Goal: Task Accomplishment & Management: Use online tool/utility

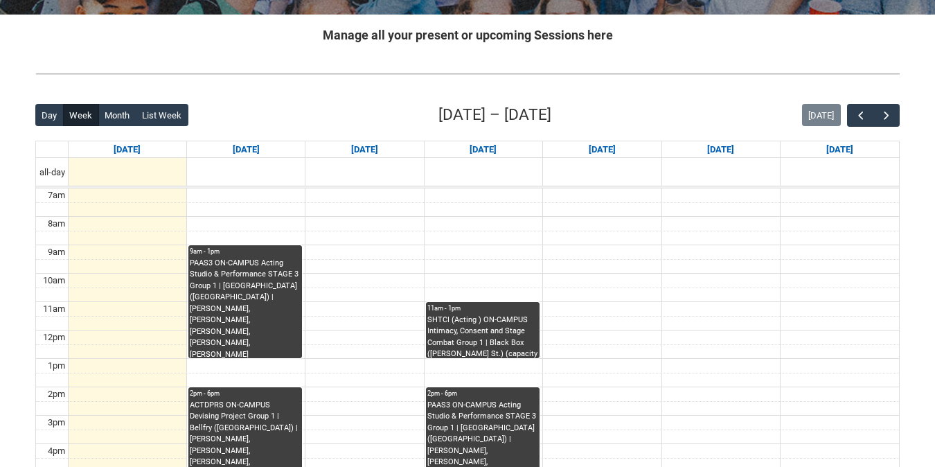
scroll to position [278, 0]
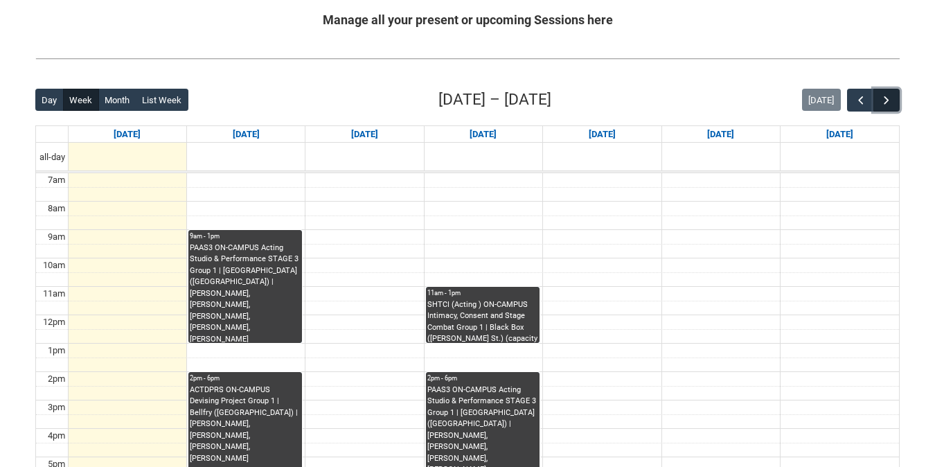
click at [884, 100] on span "button" at bounding box center [887, 101] width 14 height 14
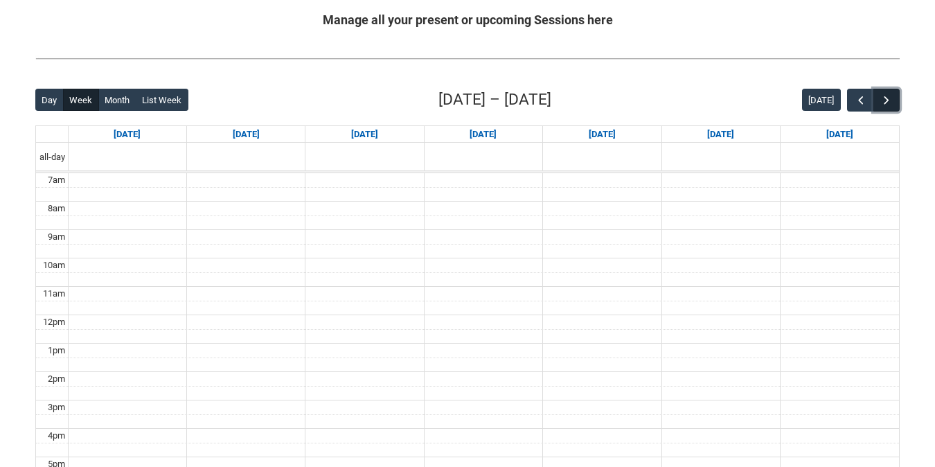
click at [884, 100] on span "button" at bounding box center [887, 101] width 14 height 14
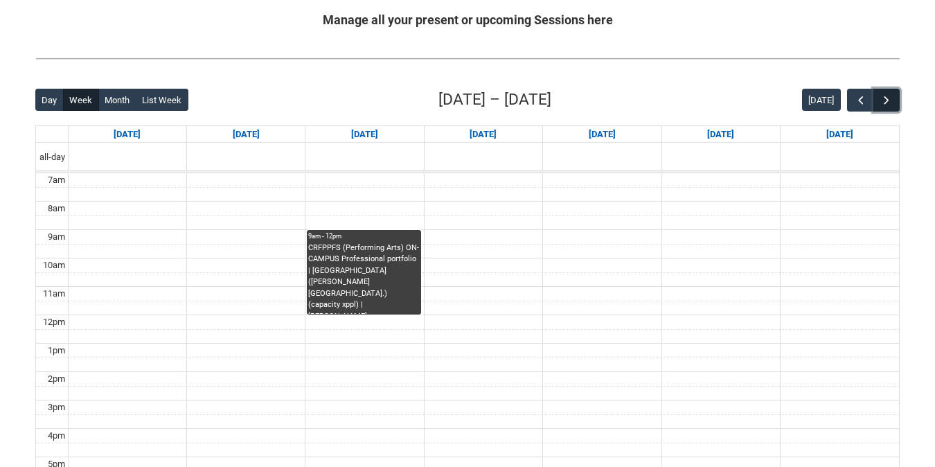
click at [884, 99] on span "button" at bounding box center [887, 101] width 14 height 14
click at [885, 103] on span "button" at bounding box center [887, 101] width 14 height 14
click at [878, 101] on button "button" at bounding box center [887, 100] width 26 height 23
click at [886, 103] on span "button" at bounding box center [887, 101] width 14 height 14
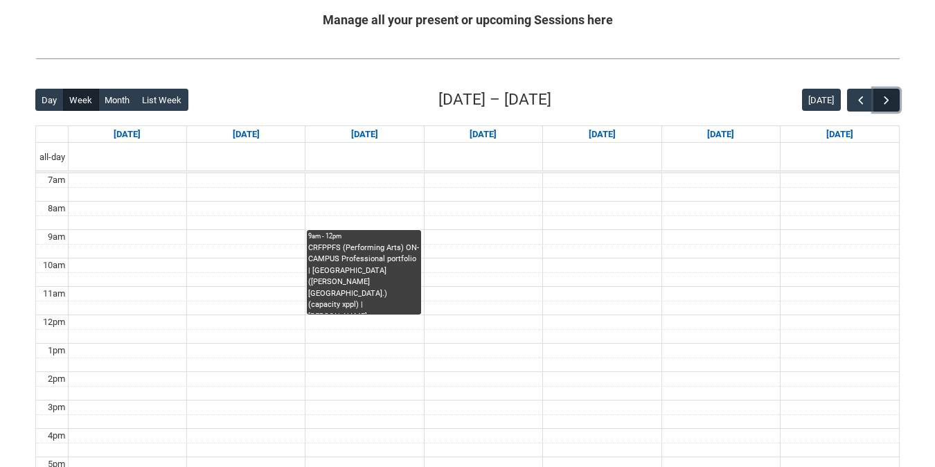
click at [886, 103] on span "button" at bounding box center [887, 101] width 14 height 14
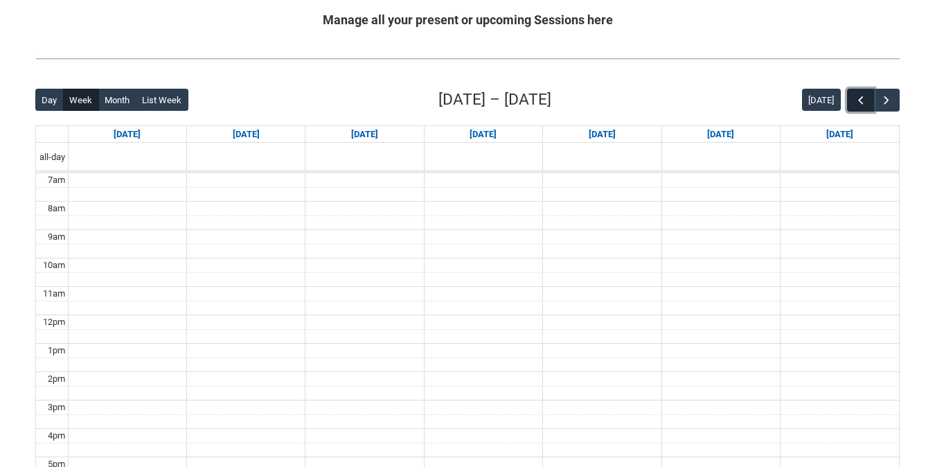
click at [865, 103] on span "button" at bounding box center [861, 101] width 14 height 14
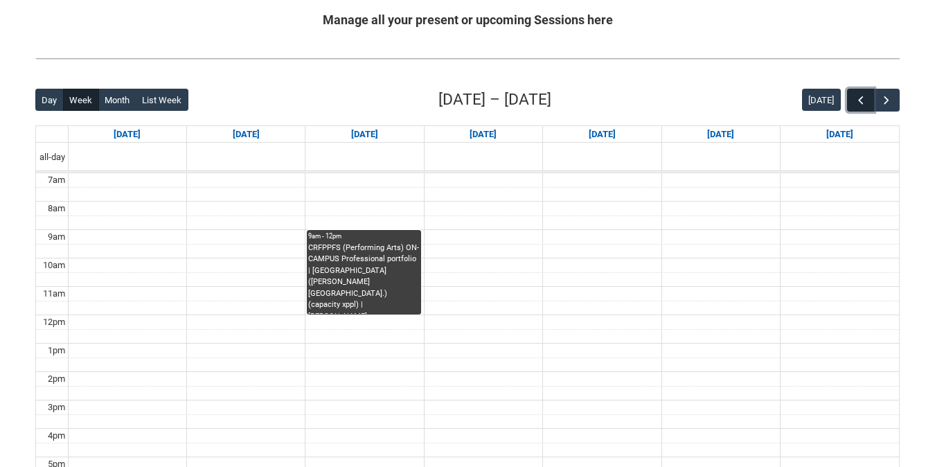
click at [865, 103] on span "button" at bounding box center [861, 101] width 14 height 14
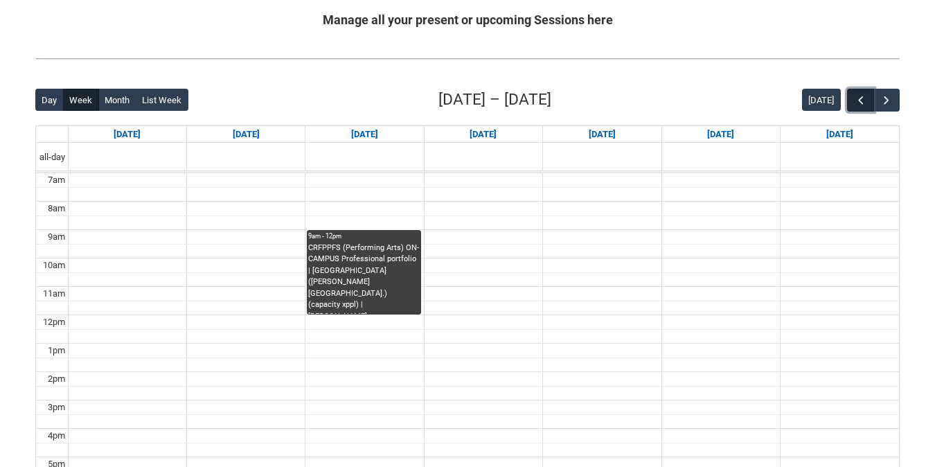
click at [865, 103] on span "button" at bounding box center [861, 101] width 14 height 14
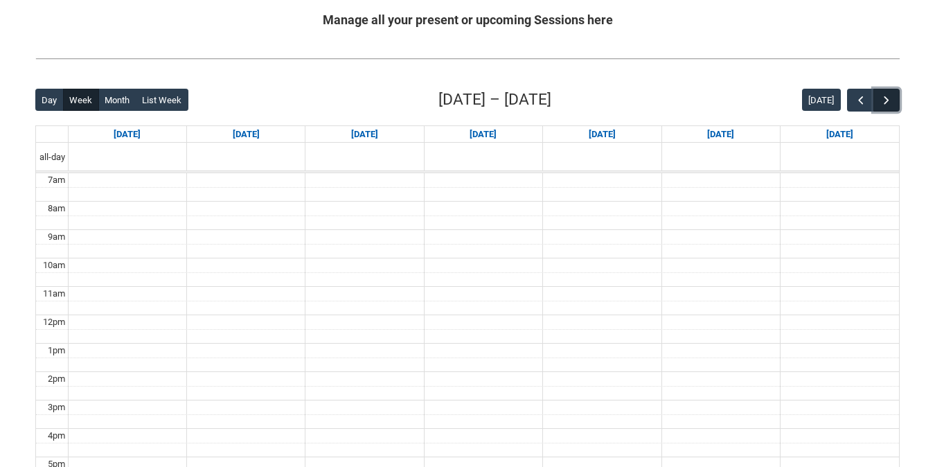
click at [892, 102] on span "button" at bounding box center [887, 101] width 14 height 14
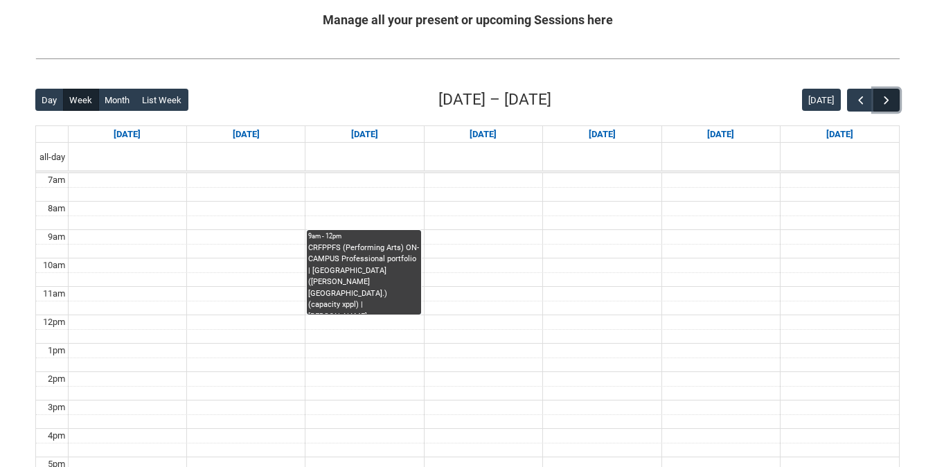
click at [892, 102] on span "button" at bounding box center [887, 101] width 14 height 14
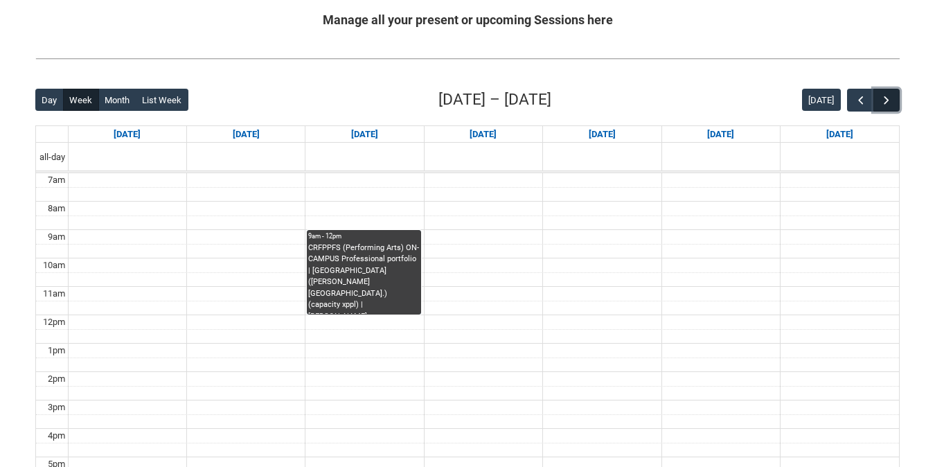
click at [892, 102] on span "button" at bounding box center [887, 101] width 14 height 14
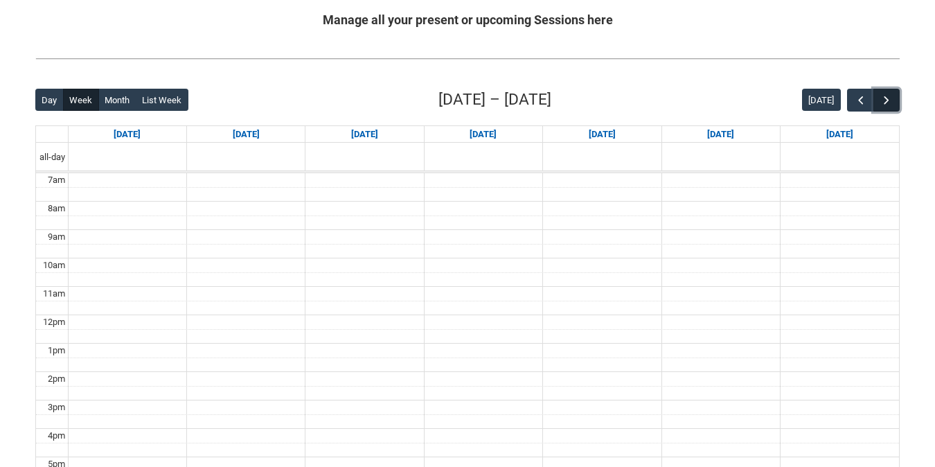
click at [892, 102] on span "button" at bounding box center [887, 101] width 14 height 14
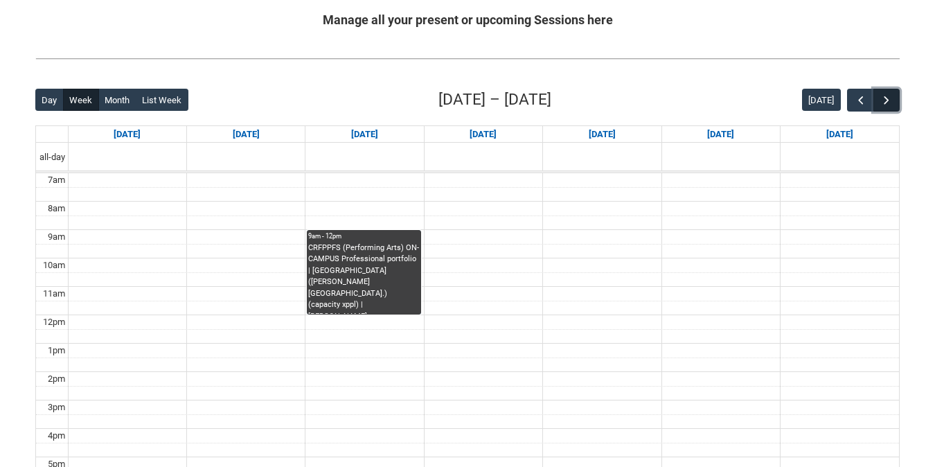
click at [892, 102] on span "button" at bounding box center [887, 101] width 14 height 14
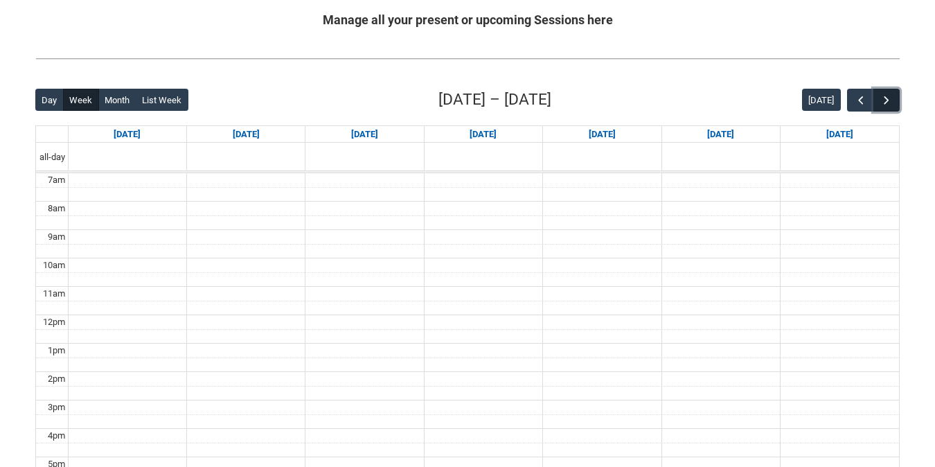
click at [891, 102] on span "button" at bounding box center [887, 101] width 14 height 14
